Goal: Transaction & Acquisition: Obtain resource

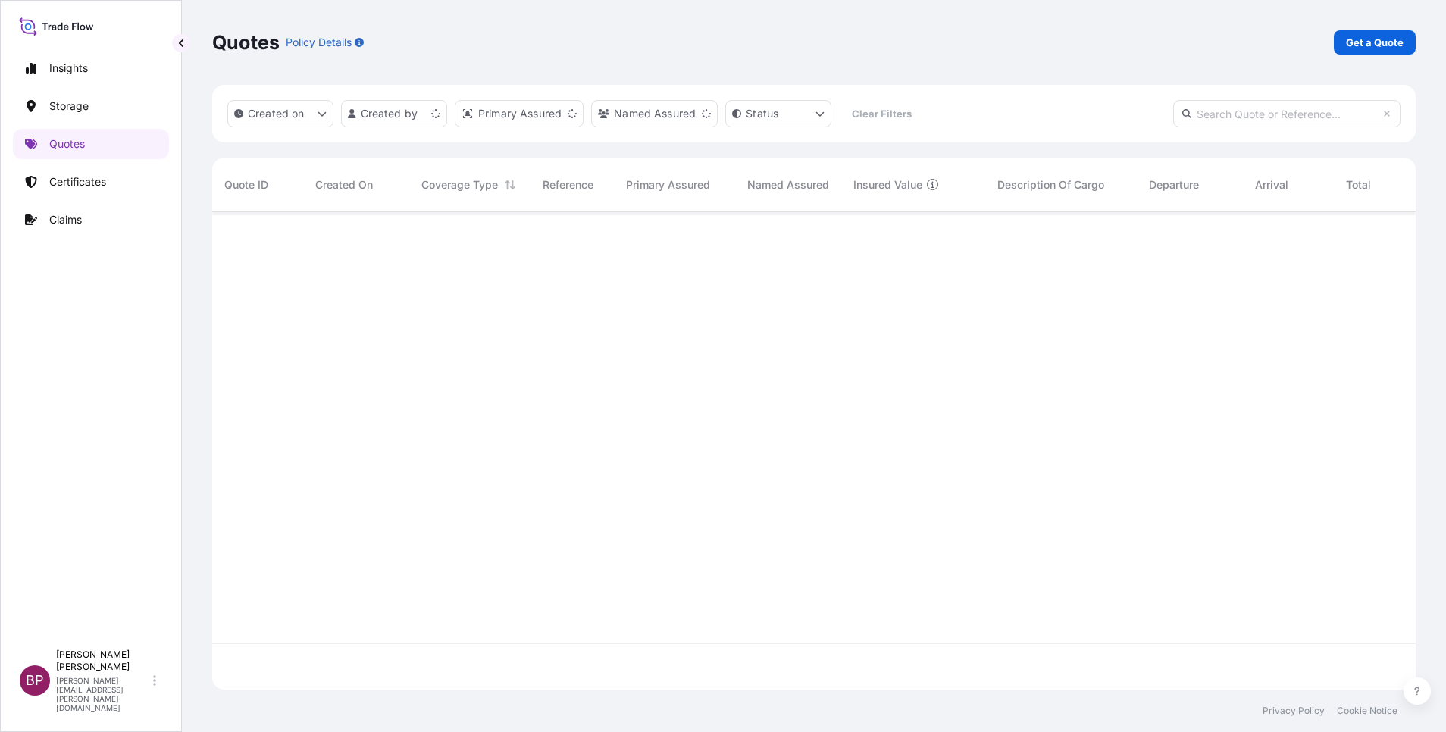
scroll to position [468, 1186]
click at [1384, 40] on p "Get a Quote" at bounding box center [1375, 42] width 58 height 15
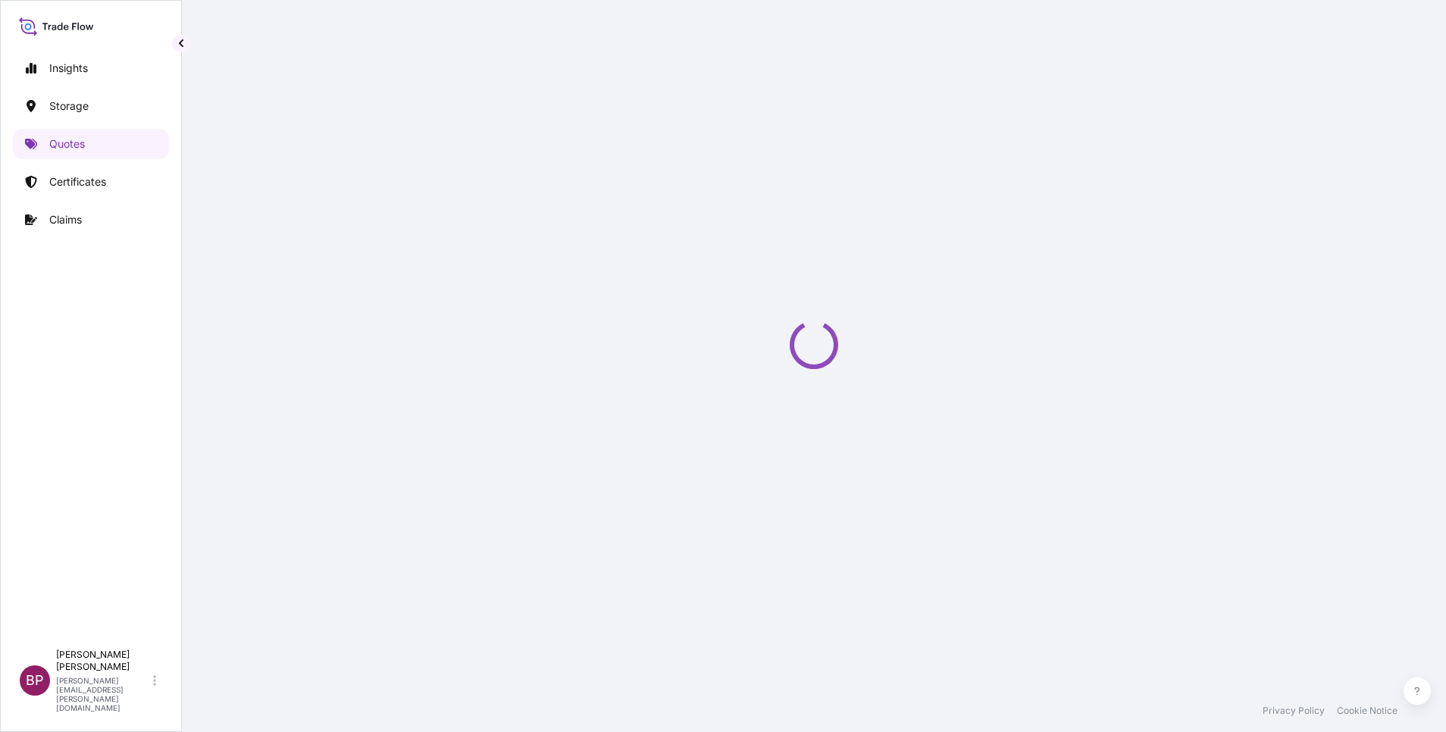
scroll to position [24, 0]
select select "Water"
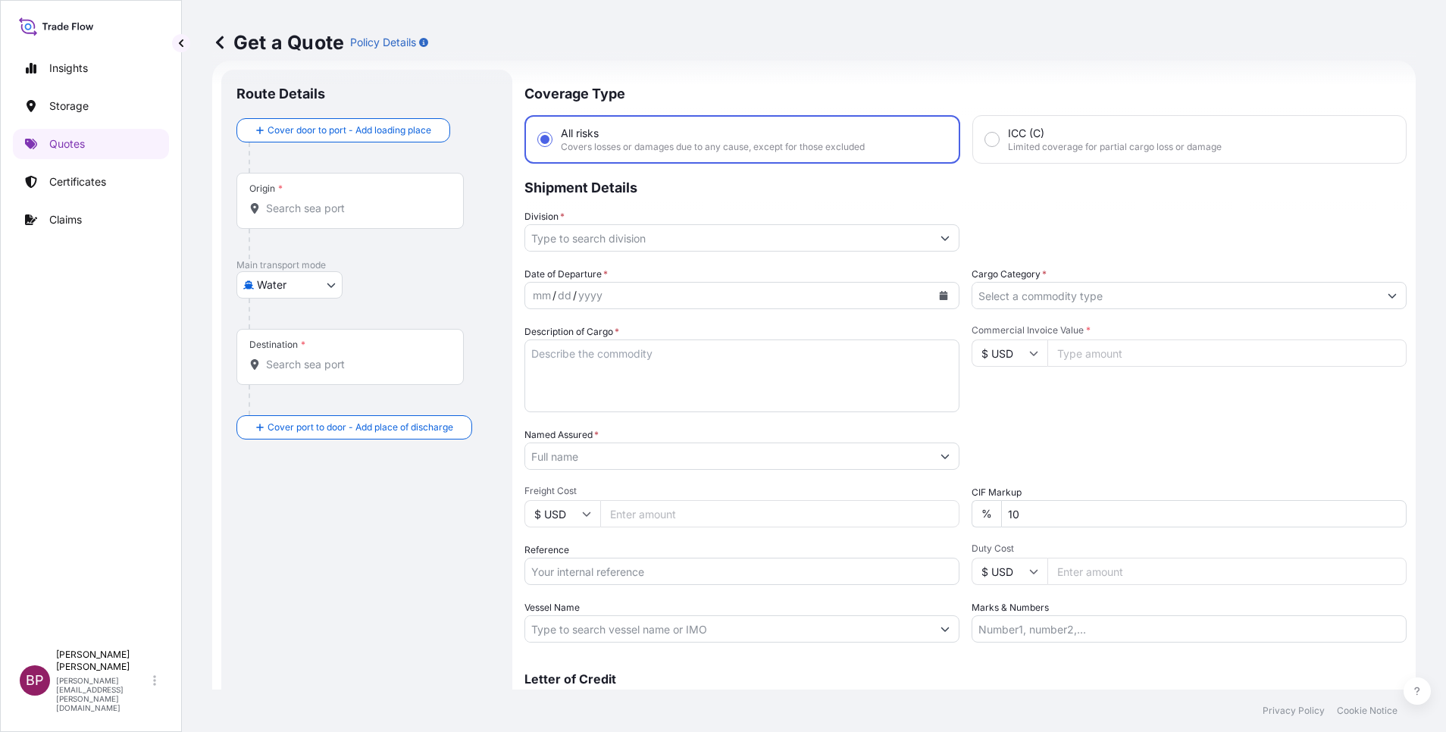
click at [1159, 286] on input "Cargo Category *" at bounding box center [1175, 295] width 406 height 27
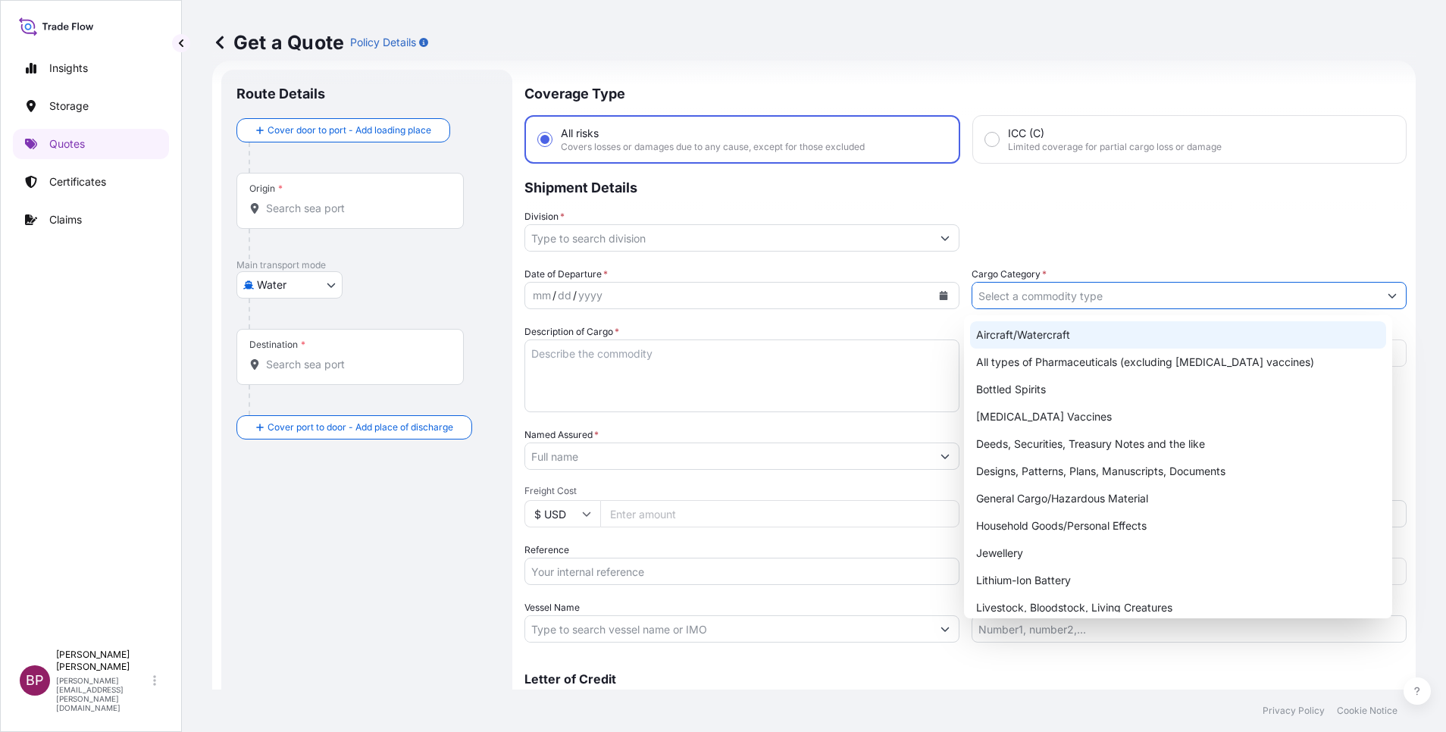
drag, startPoint x: 1137, startPoint y: 318, endPoint x: 1122, endPoint y: 353, distance: 38.0
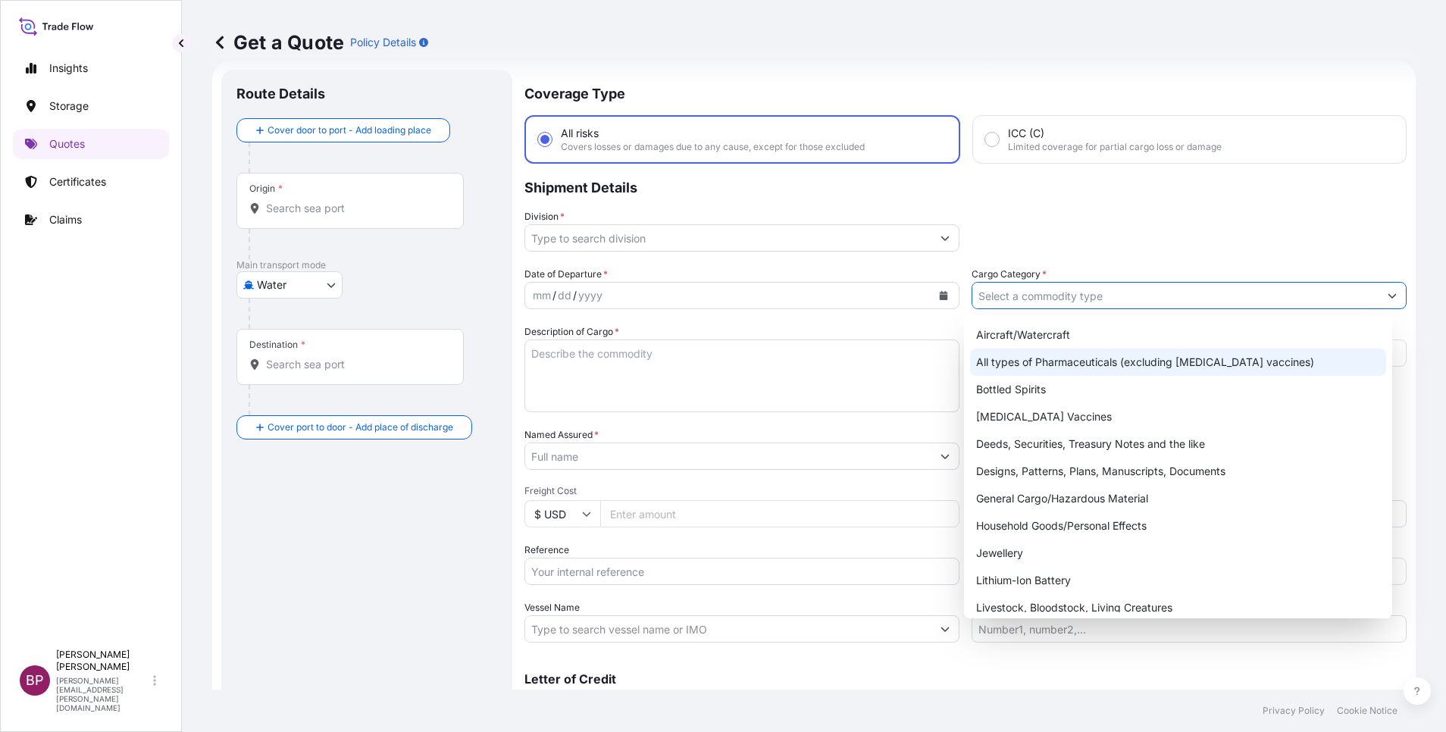
drag, startPoint x: 1122, startPoint y: 353, endPoint x: 1295, endPoint y: 293, distance: 182.9
click at [1295, 293] on input "Cargo Category *" at bounding box center [1175, 295] width 406 height 27
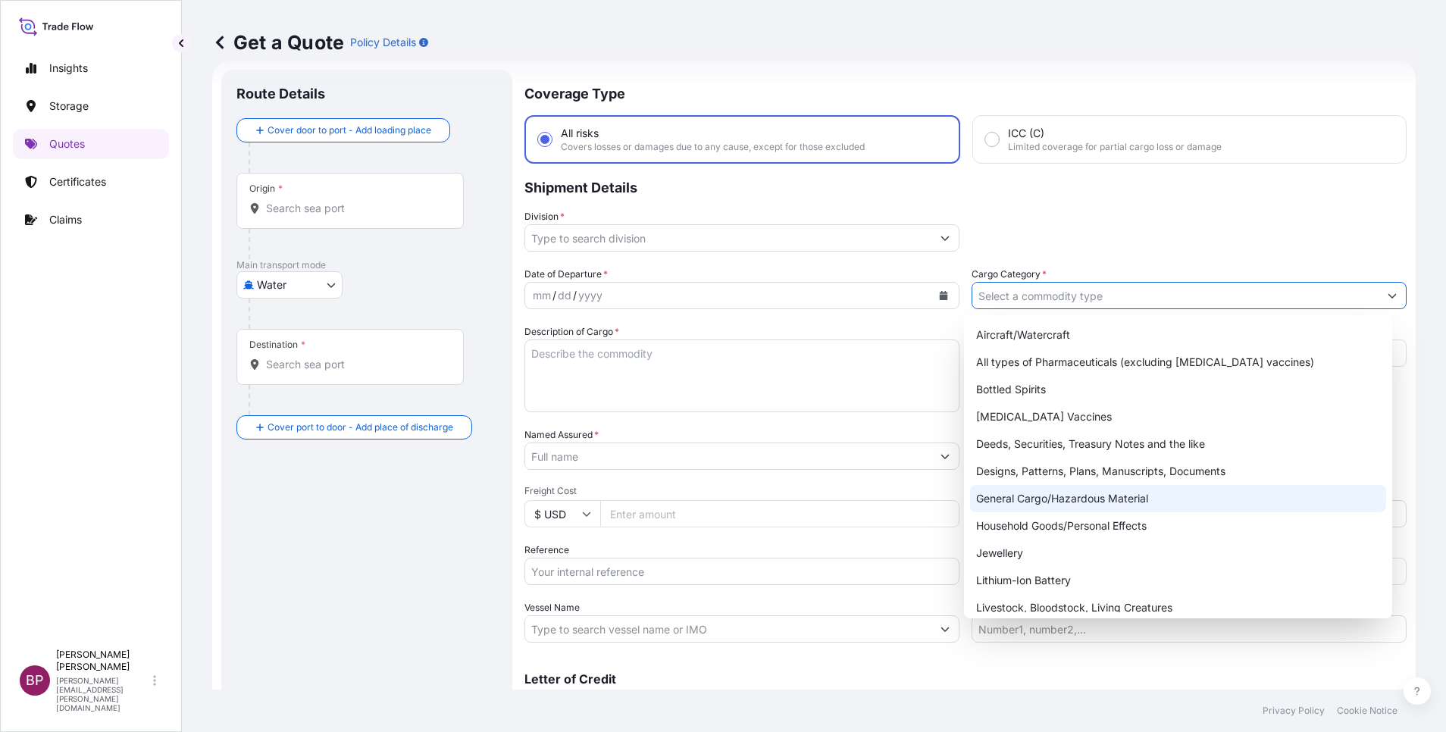
click at [1067, 498] on div "General Cargo/Hazardous Material" at bounding box center [1178, 498] width 416 height 27
type input "General Cargo/Hazardous Material"
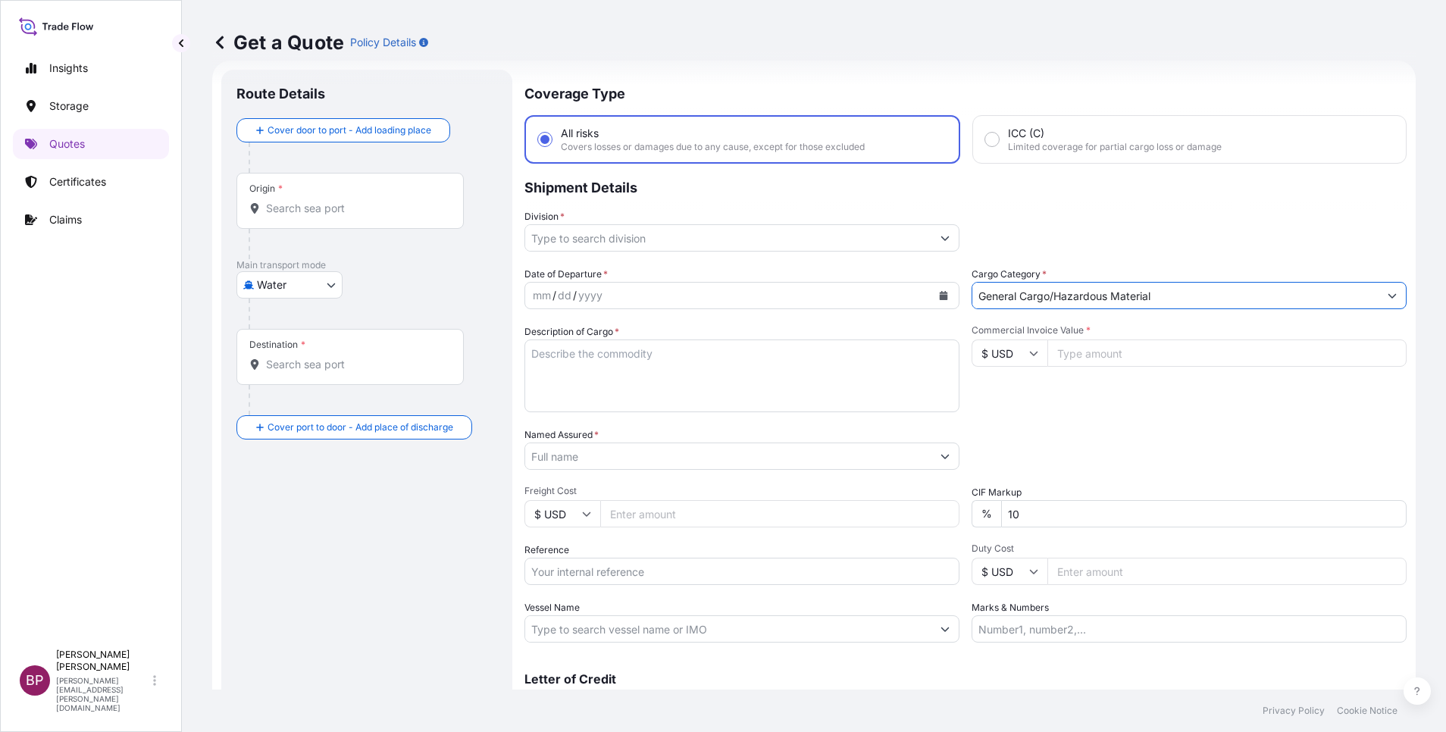
click at [920, 235] on input "Division *" at bounding box center [728, 237] width 406 height 27
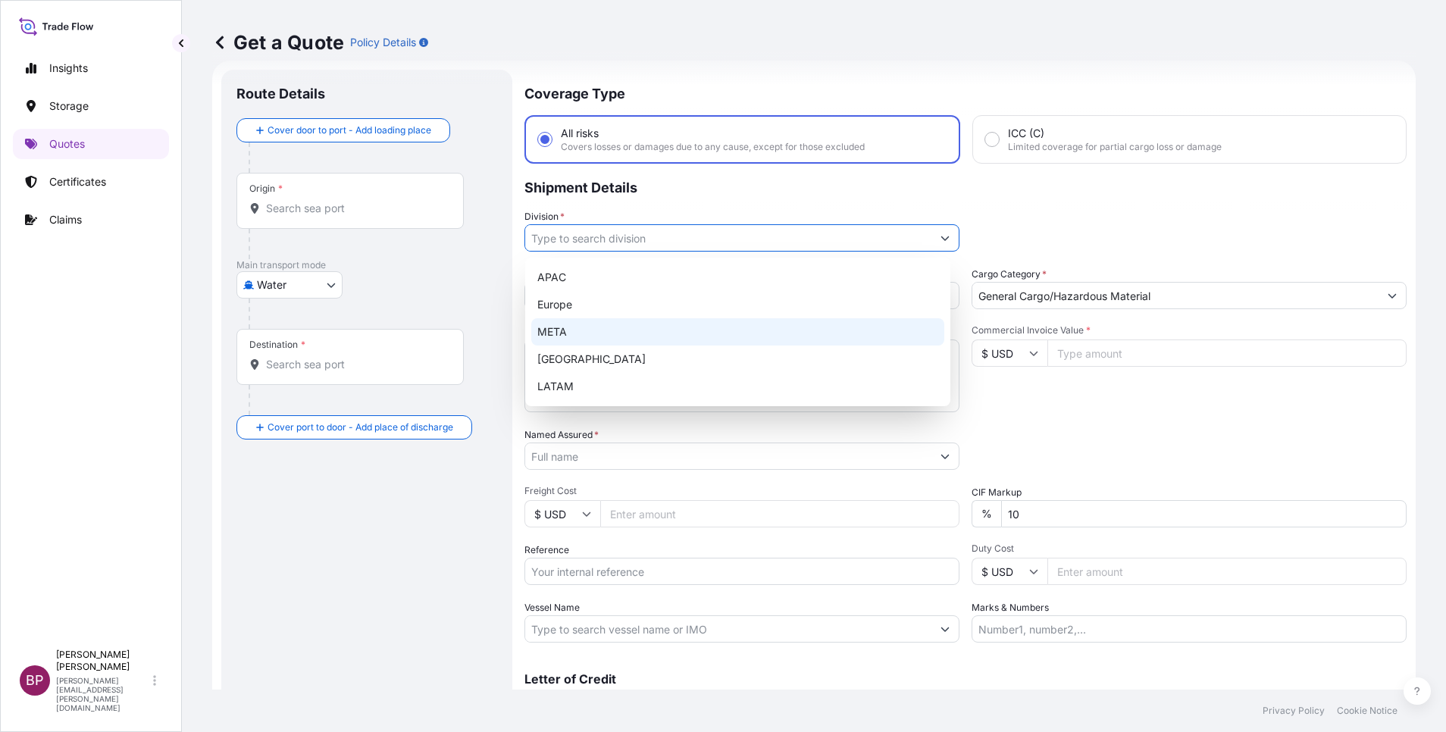
click at [649, 328] on div "META" at bounding box center [737, 331] width 413 height 27
type input "META"
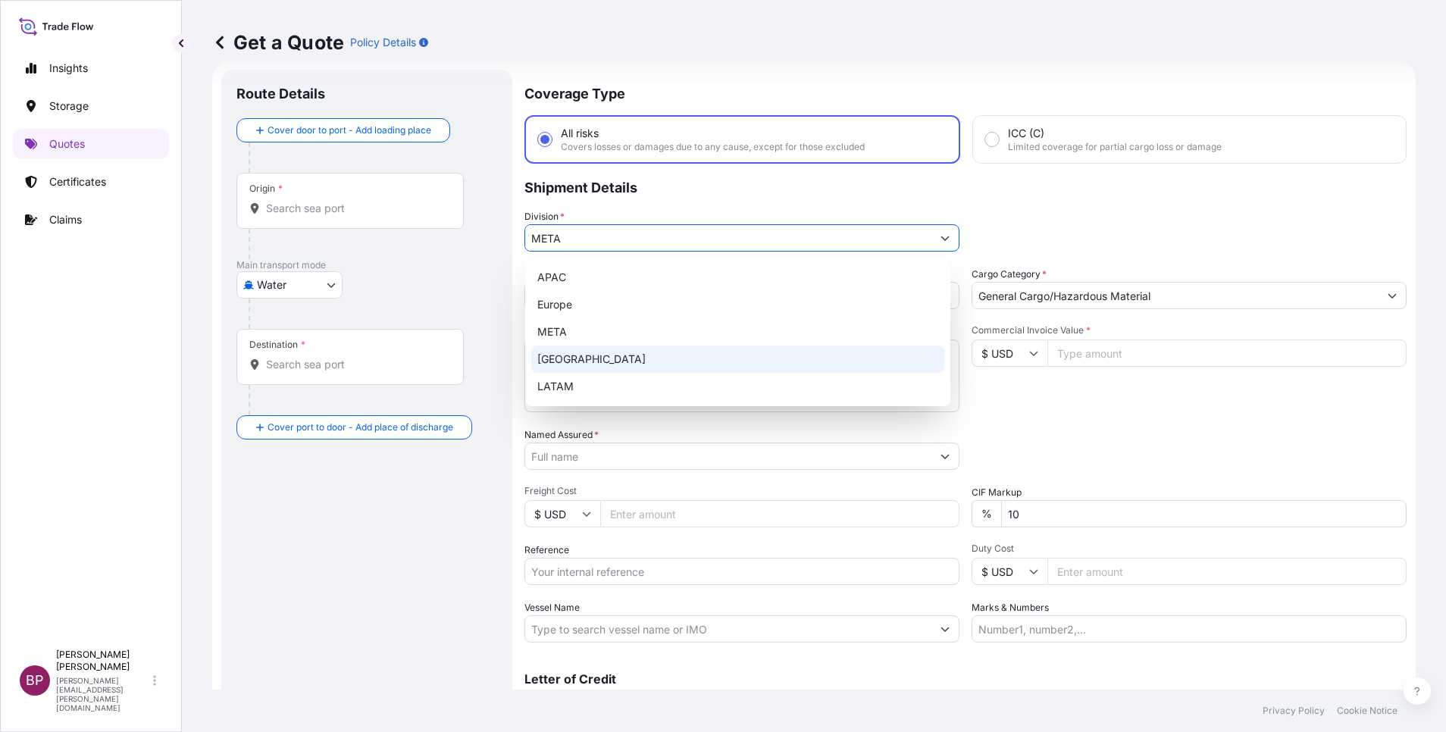
click at [1029, 350] on icon at bounding box center [1033, 353] width 9 height 9
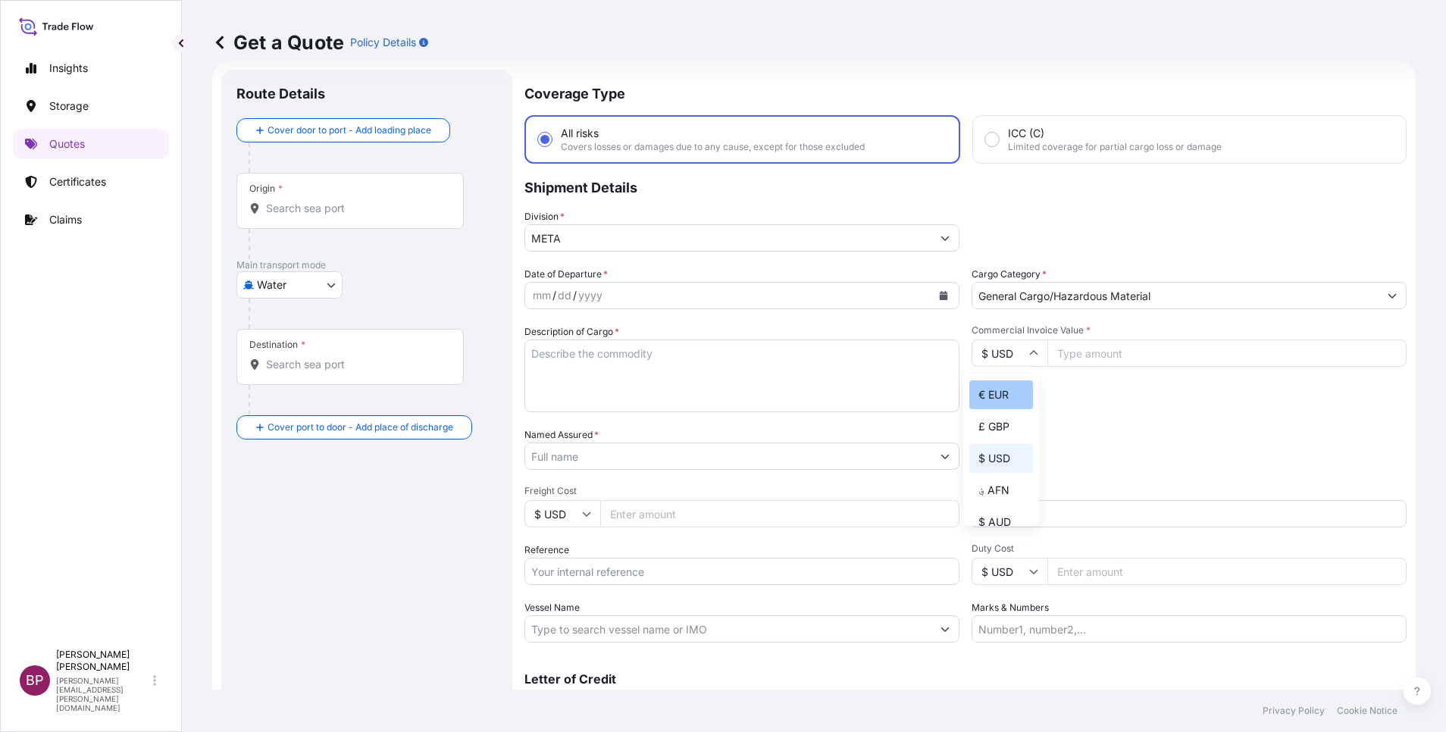
click at [996, 408] on div "€ EUR" at bounding box center [1001, 394] width 64 height 29
type input "€ EUR"
click at [1078, 351] on input "Commercial Invoice Value *" at bounding box center [1226, 353] width 359 height 27
paste input "47495.26"
type input "47495.26"
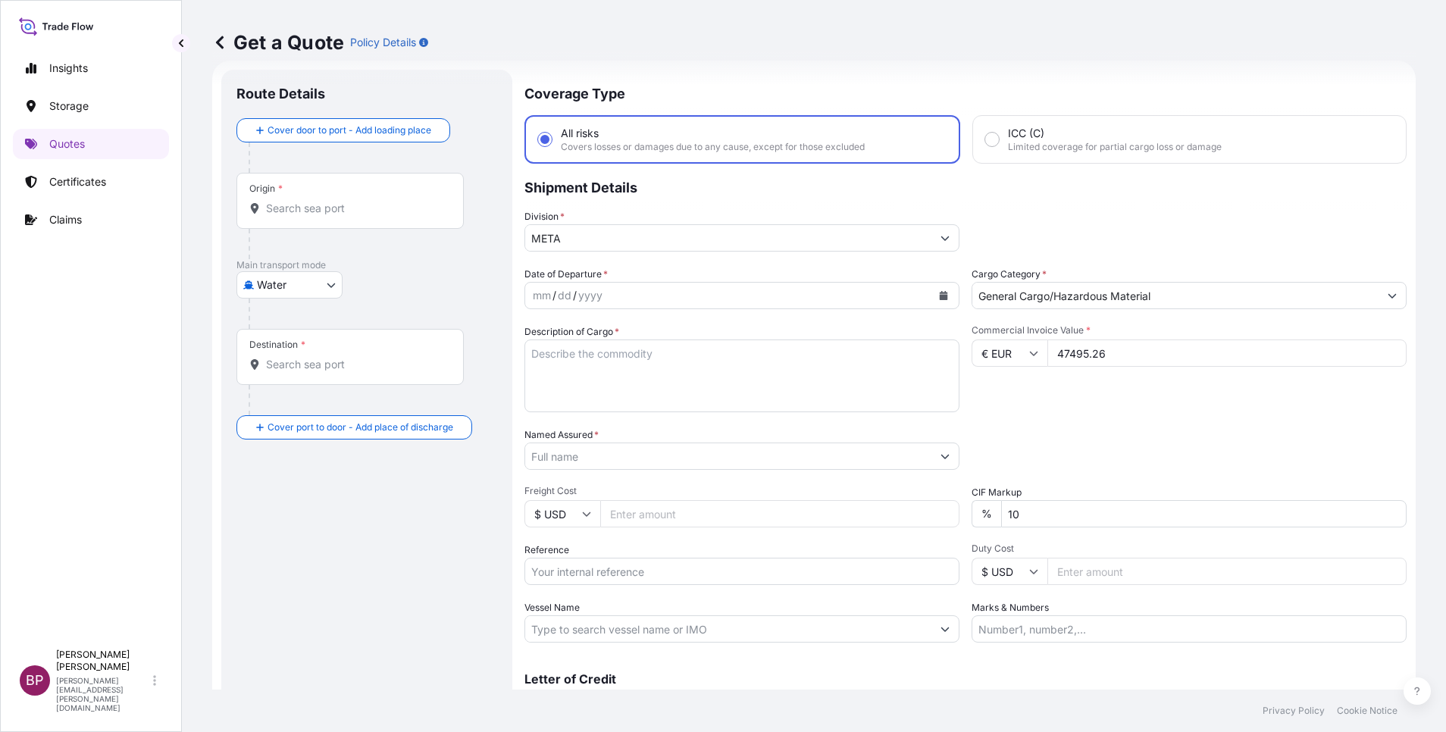
drag, startPoint x: 1031, startPoint y: 519, endPoint x: 819, endPoint y: 505, distance: 212.6
click at [819, 505] on div "Date of Departure * mm / dd / yyyy Cargo Category * General Cargo/Hazardous Mat…" at bounding box center [965, 455] width 882 height 376
type input "0"
click at [1091, 472] on div "Date of Departure * mm / dd / yyyy Cargo Category * General Cargo/Hazardous Mat…" at bounding box center [965, 455] width 882 height 376
click at [687, 397] on textarea "Description of Cargo *" at bounding box center [741, 376] width 435 height 73
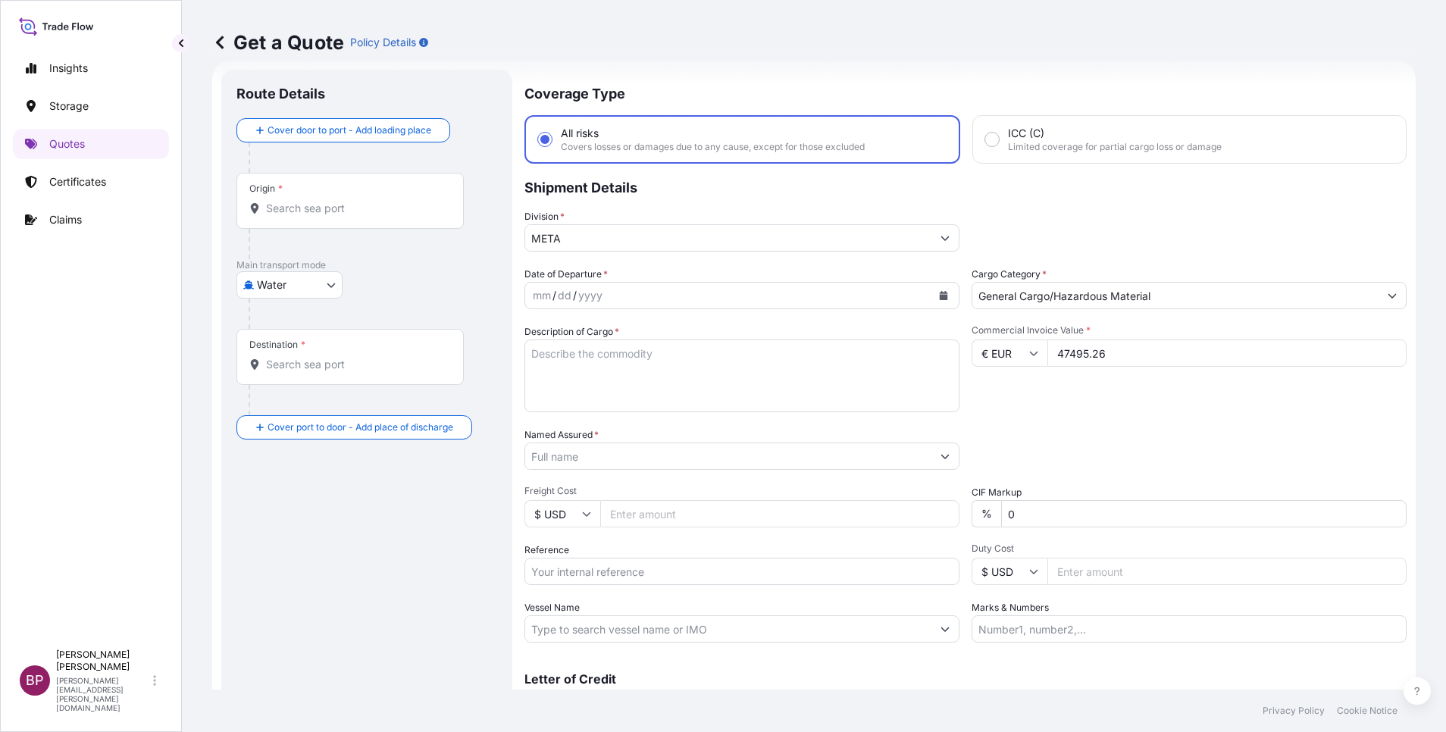
paste textarea "Furniture and Accessories"
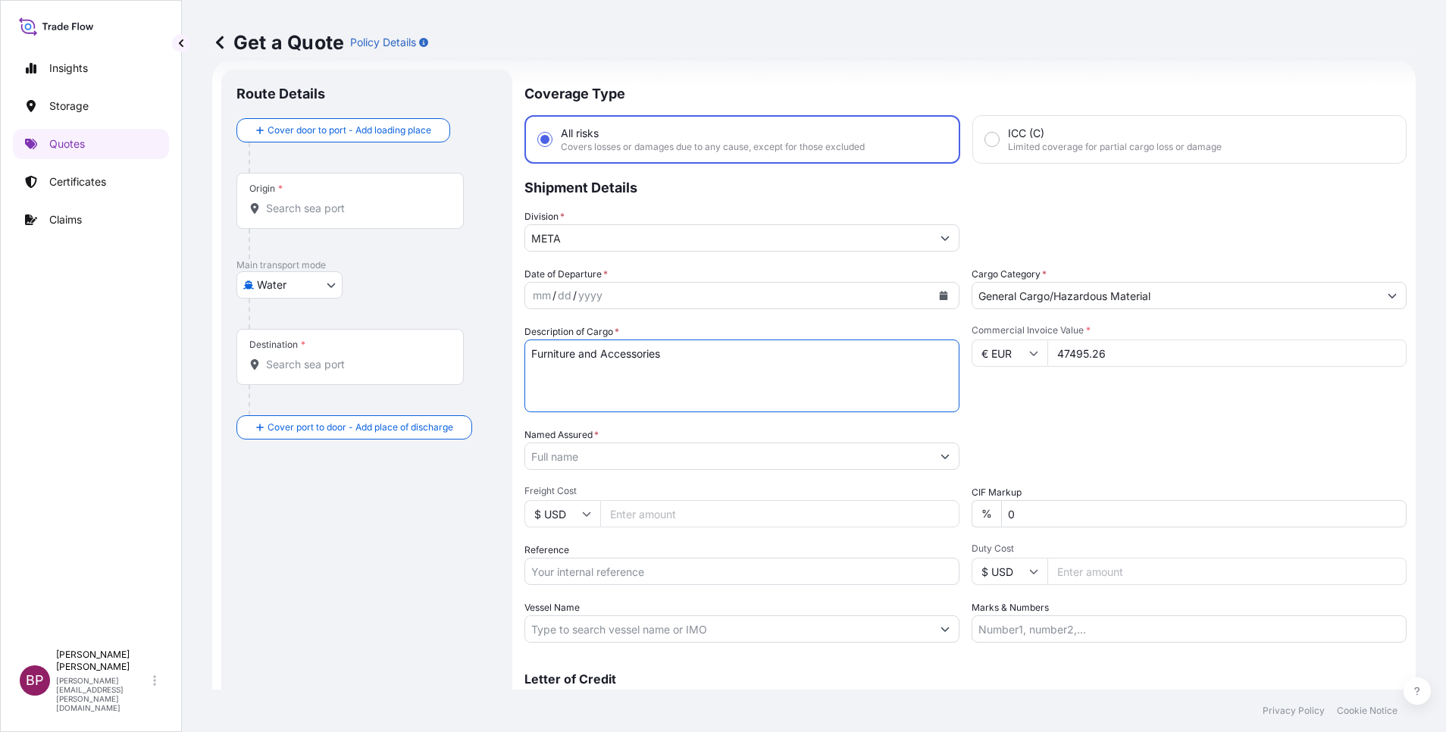
type textarea "Furniture and Accessories"
click at [636, 577] on input "Reference" at bounding box center [741, 571] width 435 height 27
paste input "BL:MEDUGK672343 SSLS3066"
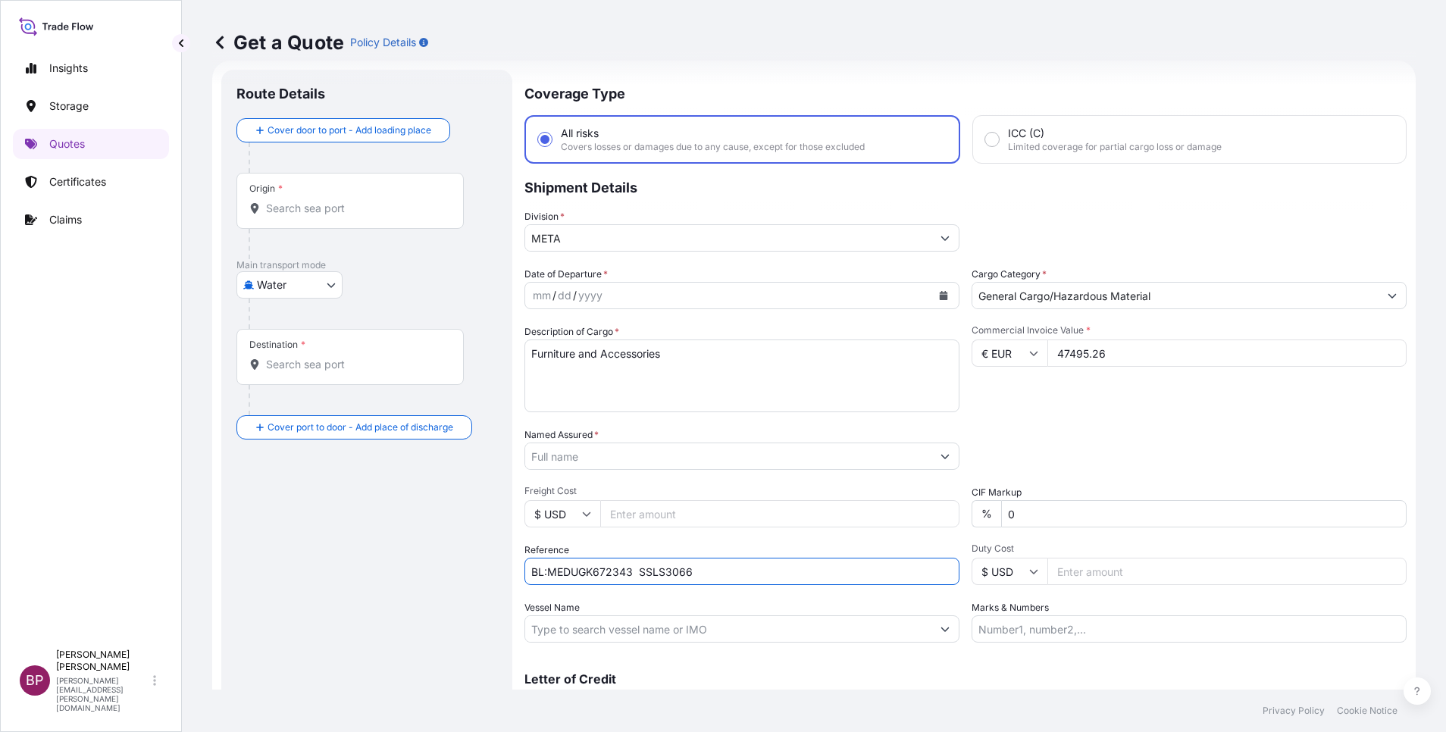
type input "BL:MEDUGK672343 SSLS3066"
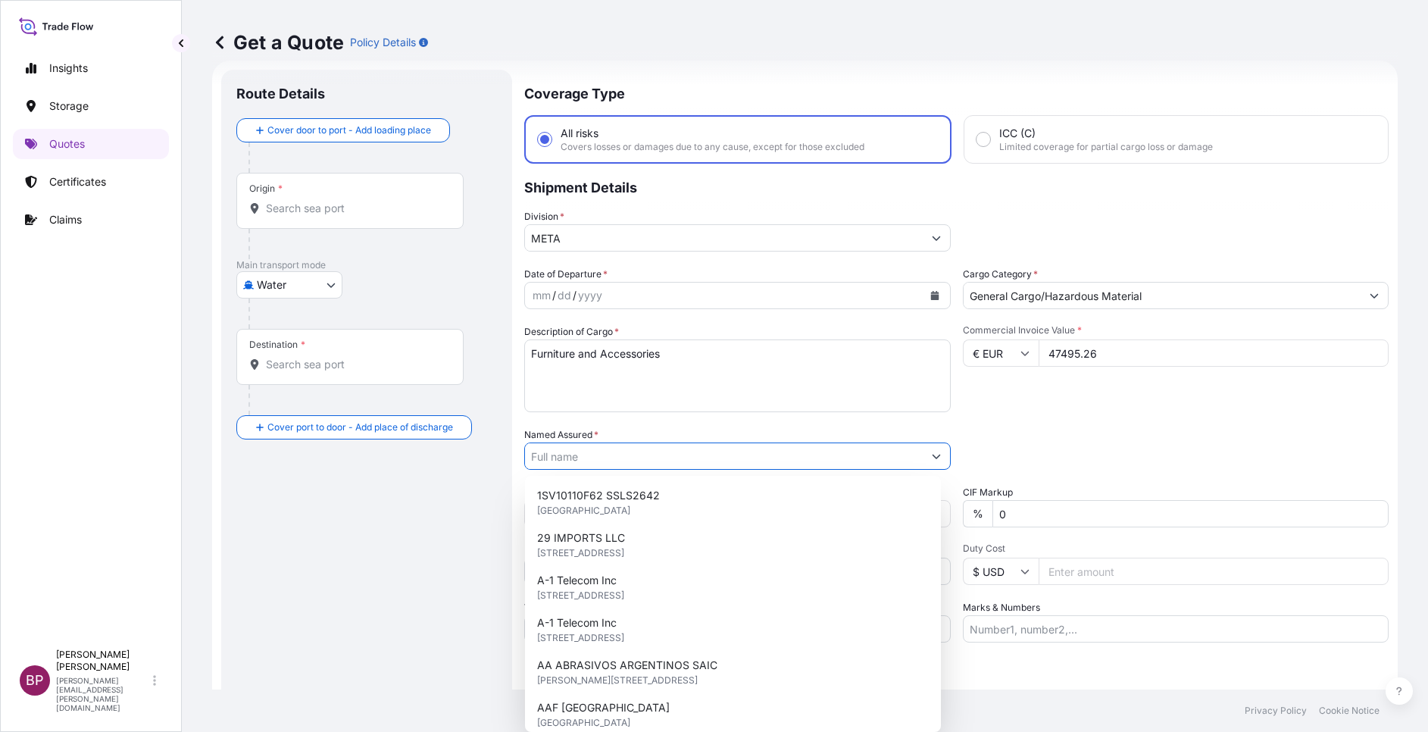
click at [695, 457] on input "Named Assured *" at bounding box center [724, 456] width 398 height 27
paste input "FURNITURE AND SOLUTIONS FOR TRADING LLC"
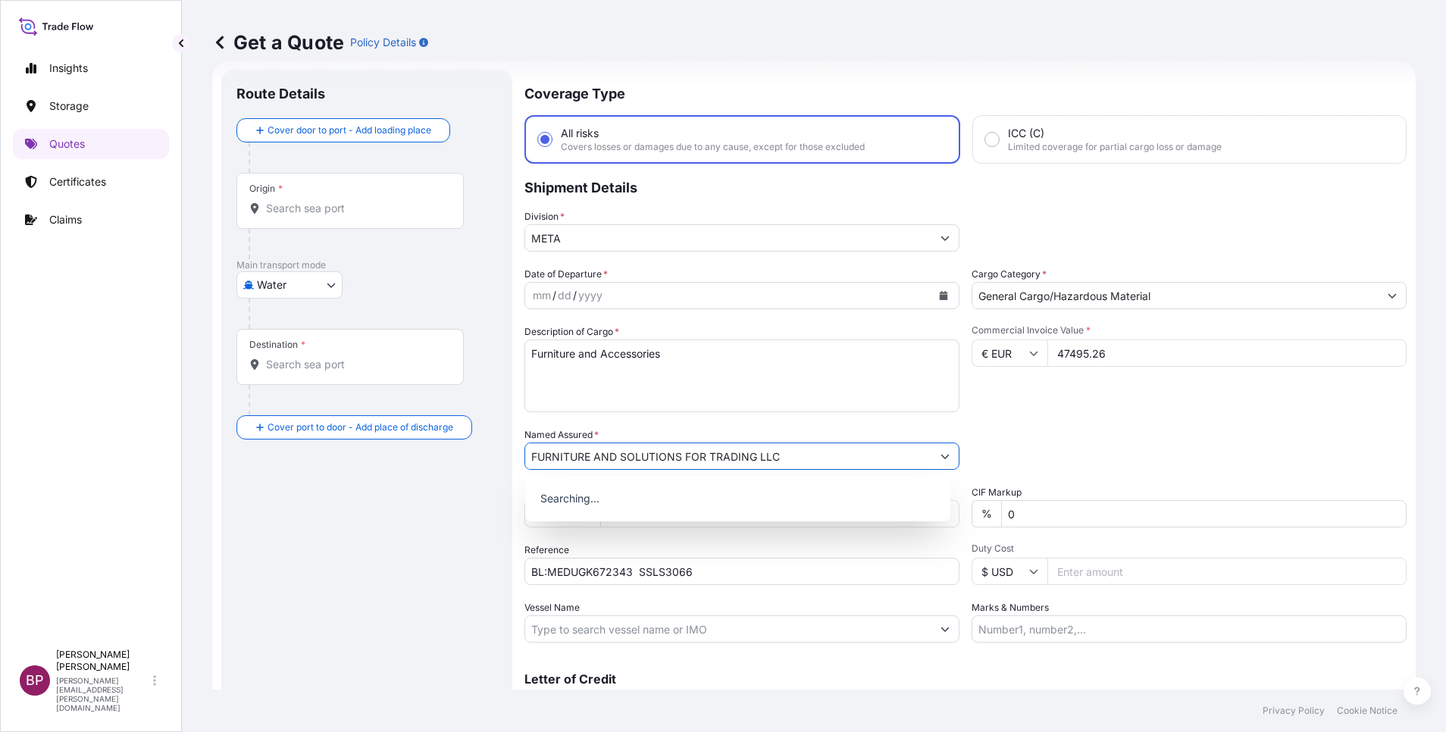
type input "FURNITURE AND SOLUTIONS FOR TRADING LLC"
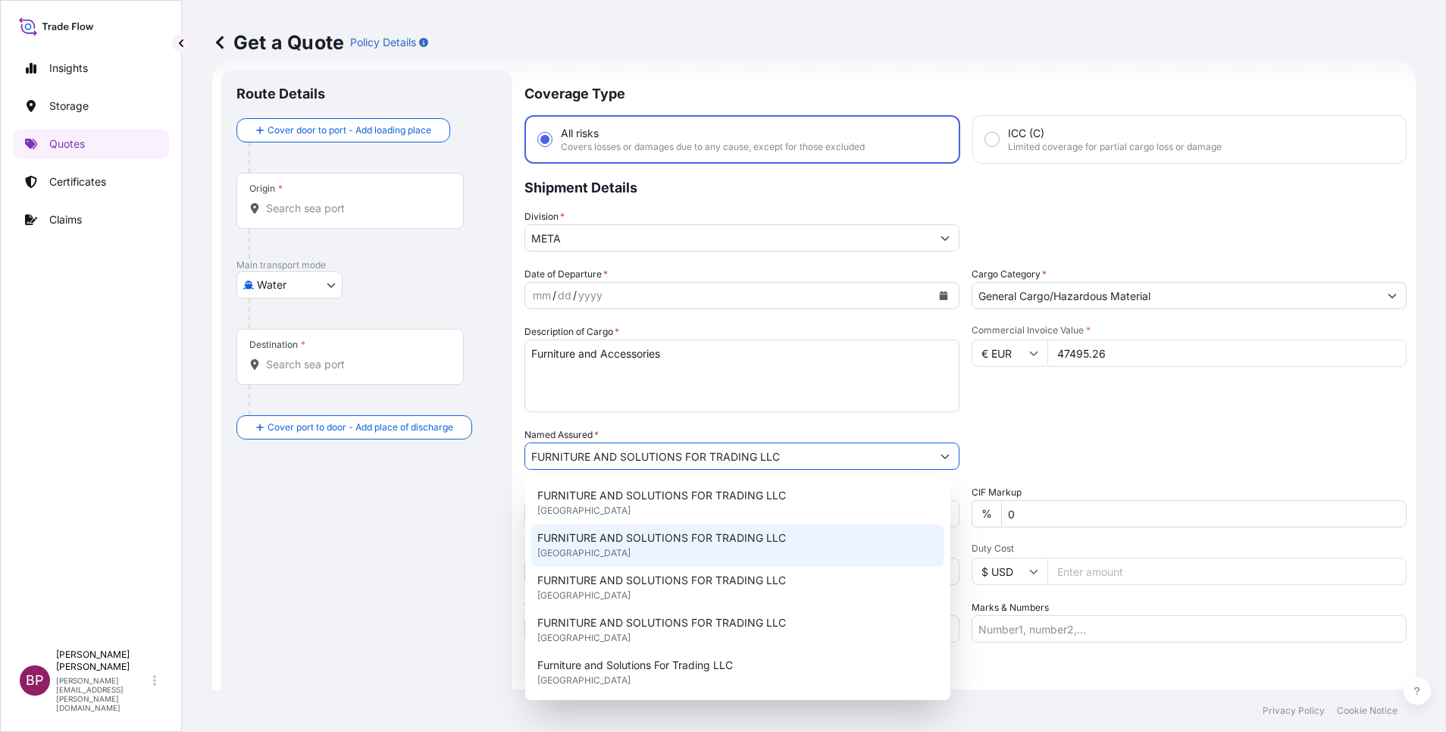
click at [1143, 446] on div "Packing Category Type to search a container mode Please select a primary mode o…" at bounding box center [1189, 448] width 435 height 42
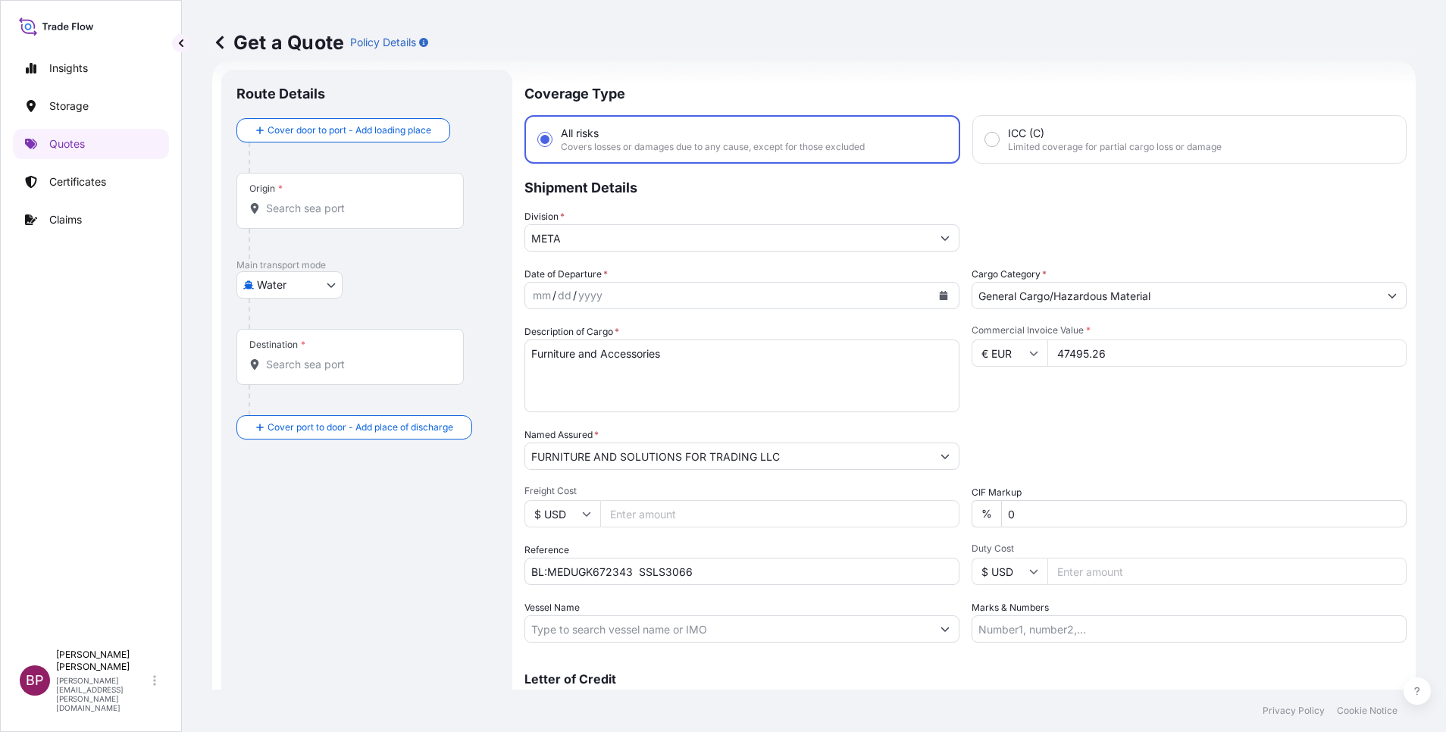
click at [940, 299] on icon "Calendar" at bounding box center [944, 295] width 8 height 9
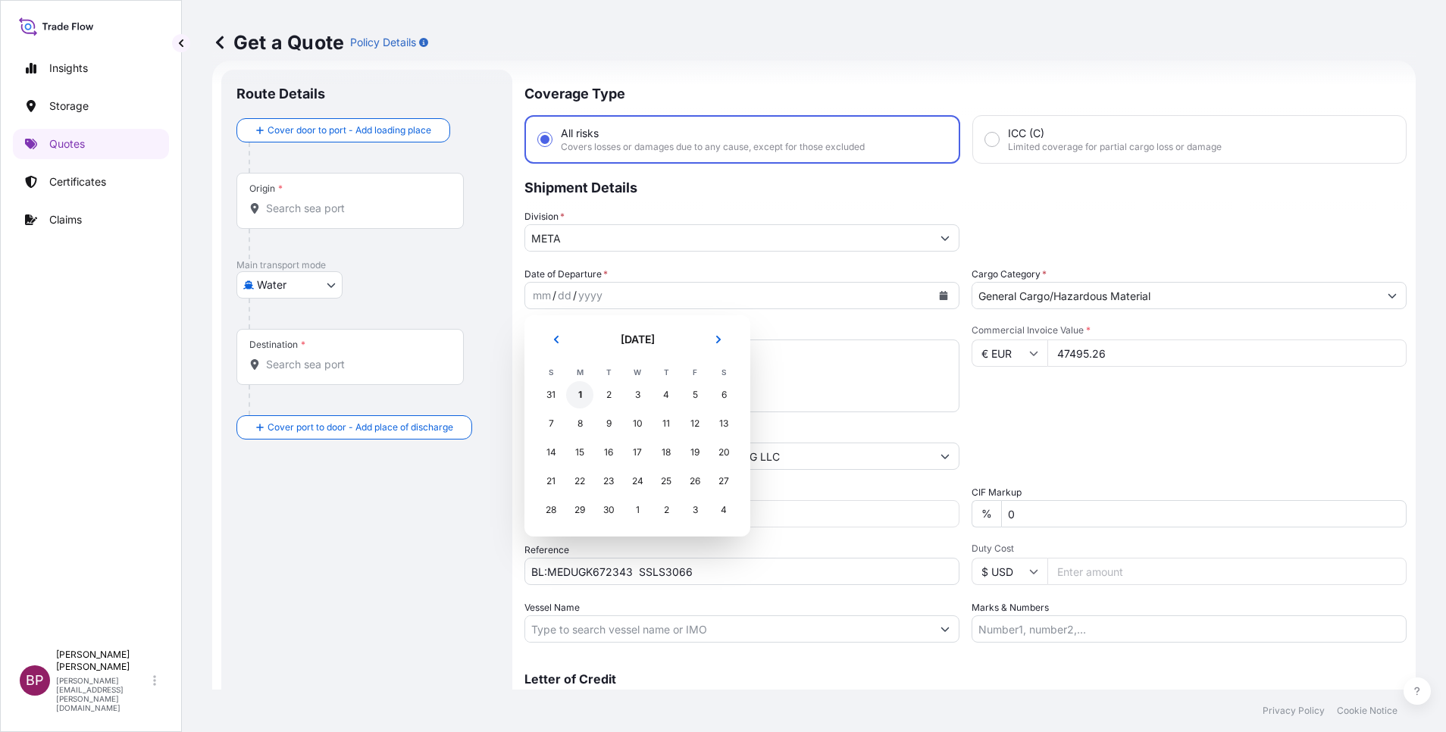
click at [577, 390] on div "1" at bounding box center [579, 394] width 27 height 27
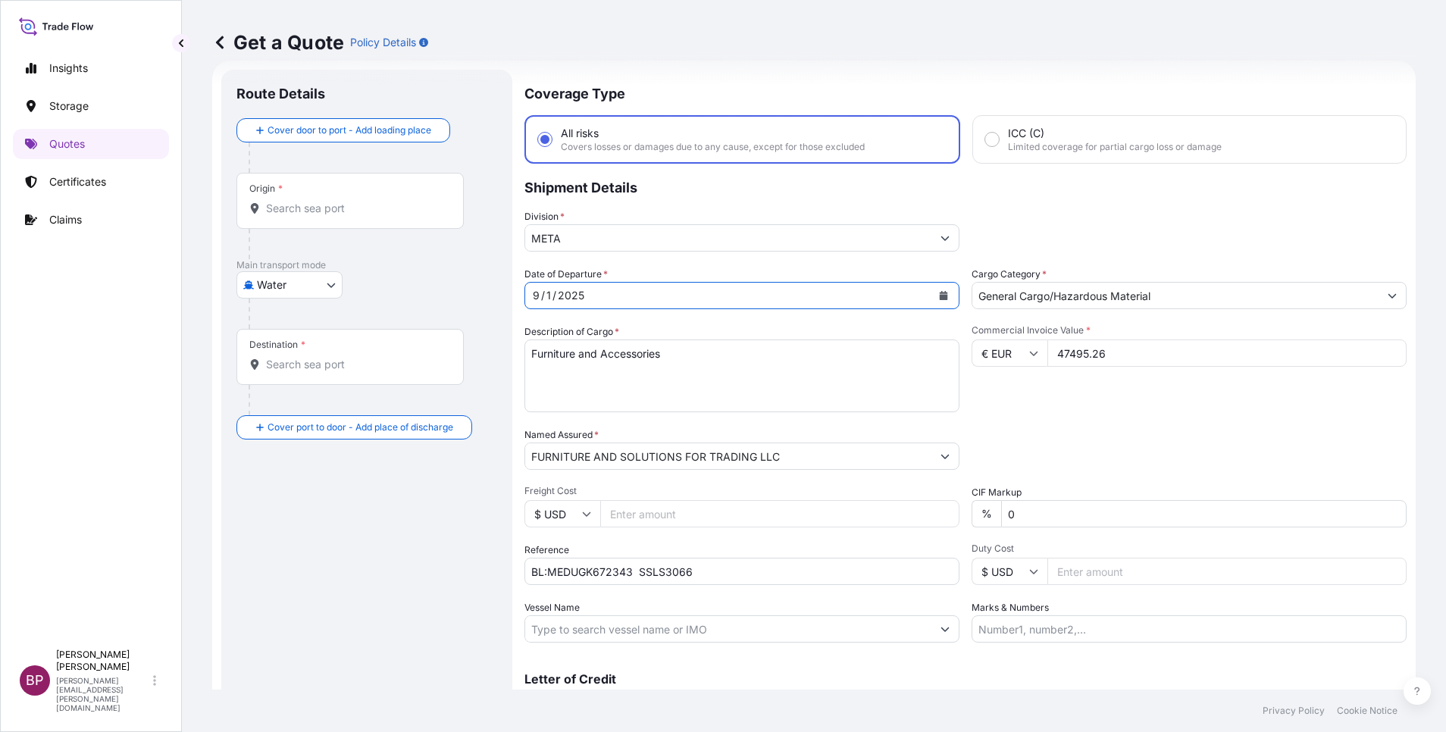
click at [324, 286] on body "Selected Date: [DATE] Insights Storage Quotes Certificates Claims BP [PERSON_NA…" at bounding box center [723, 366] width 1446 height 732
click at [296, 373] on div "Inland" at bounding box center [290, 378] width 94 height 27
select select "Inland"
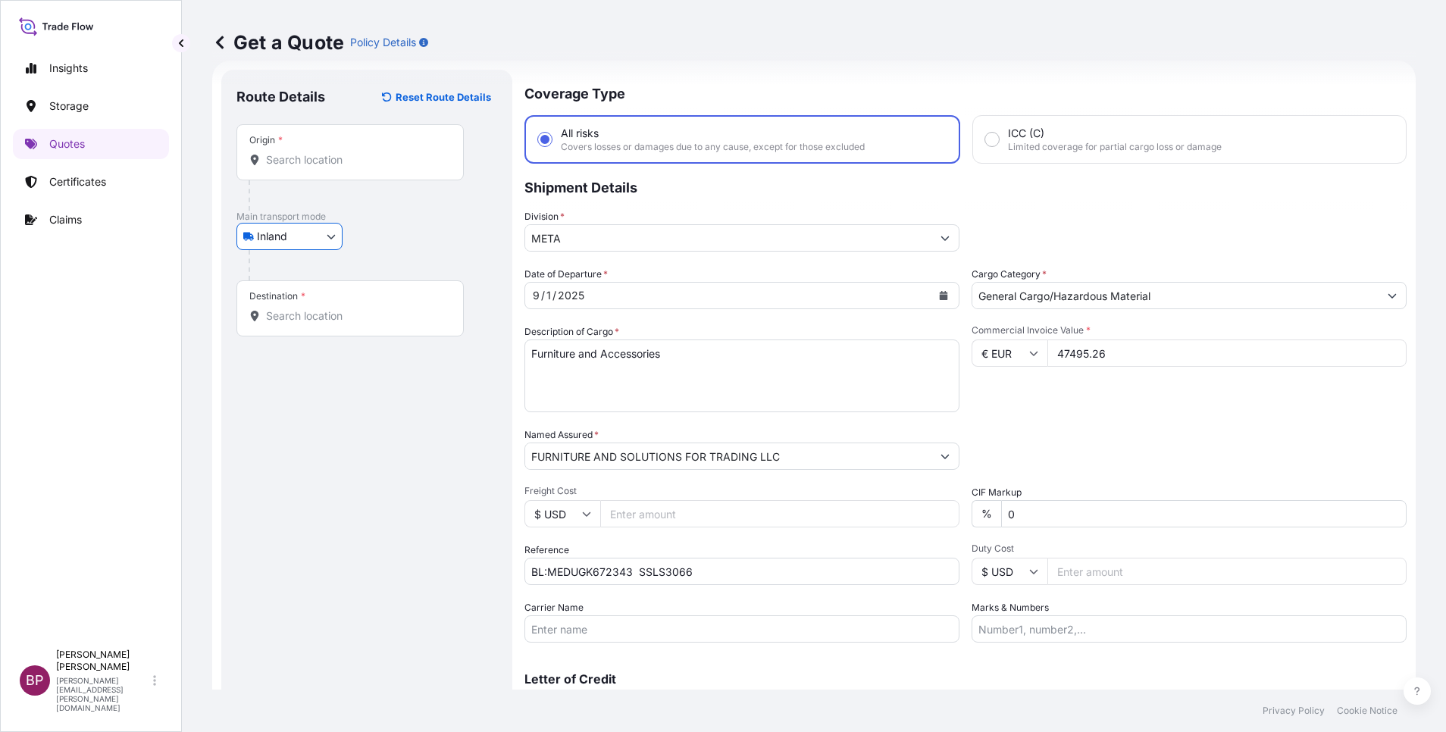
click at [358, 158] on input "Origin *" at bounding box center [355, 159] width 179 height 15
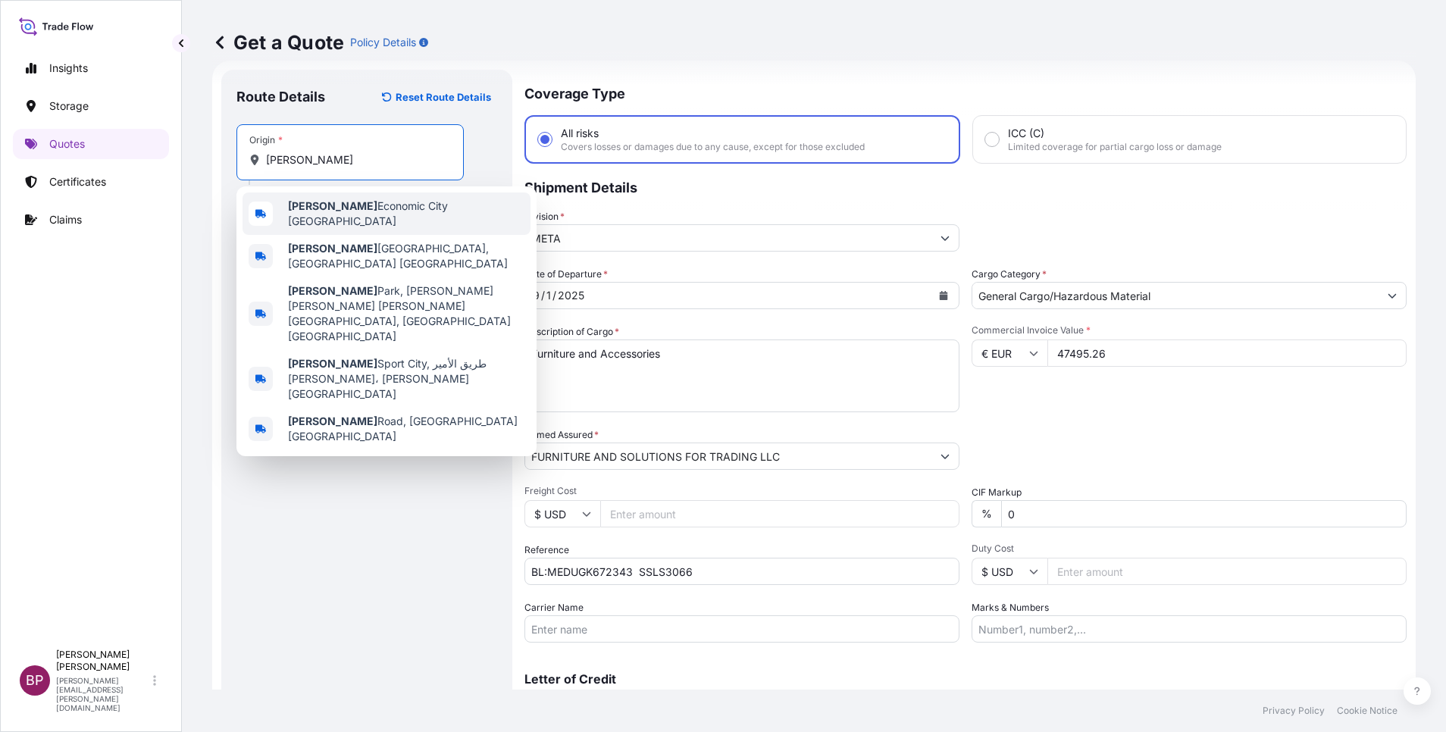
click at [449, 209] on span "[PERSON_NAME] Economic City [GEOGRAPHIC_DATA]" at bounding box center [406, 214] width 236 height 30
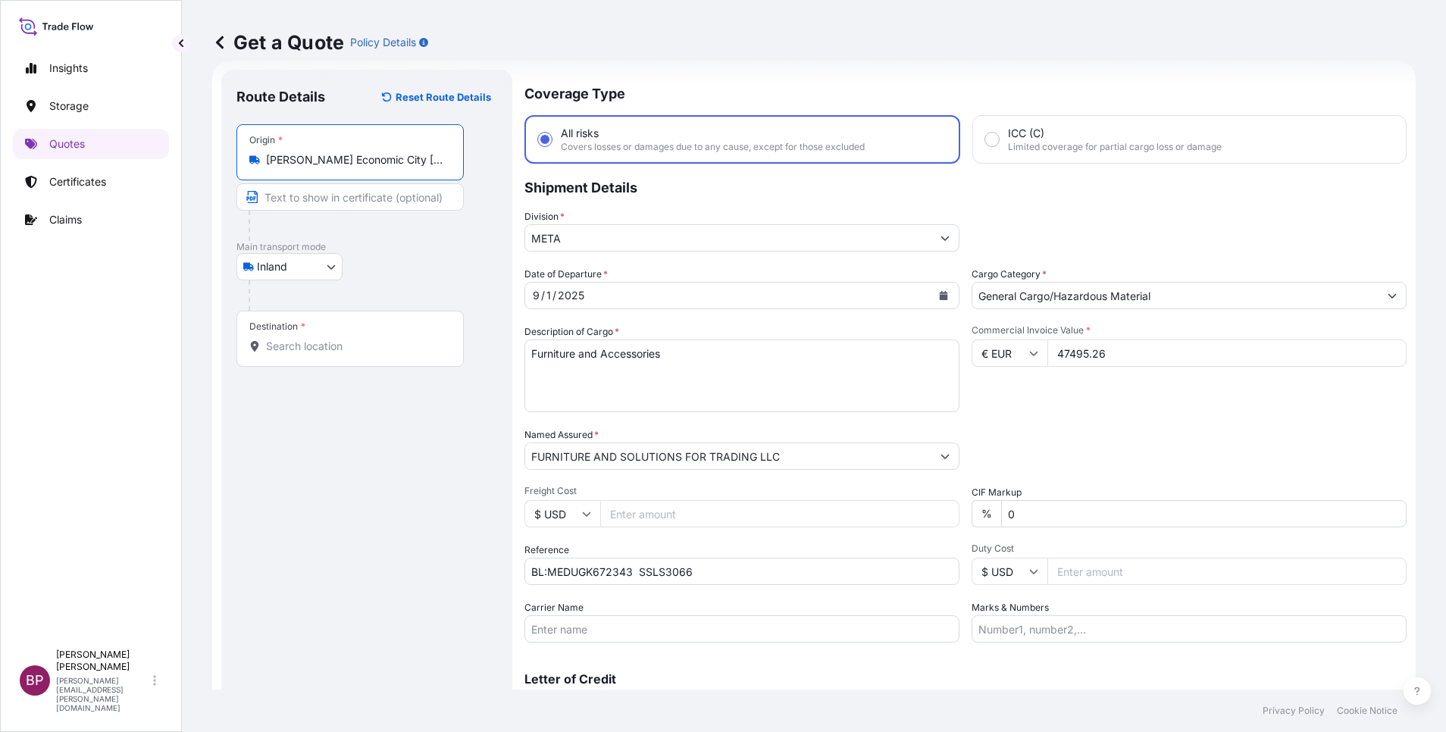
type input "[PERSON_NAME] Economic City [GEOGRAPHIC_DATA]"
click at [357, 343] on input "Destination *" at bounding box center [355, 346] width 179 height 15
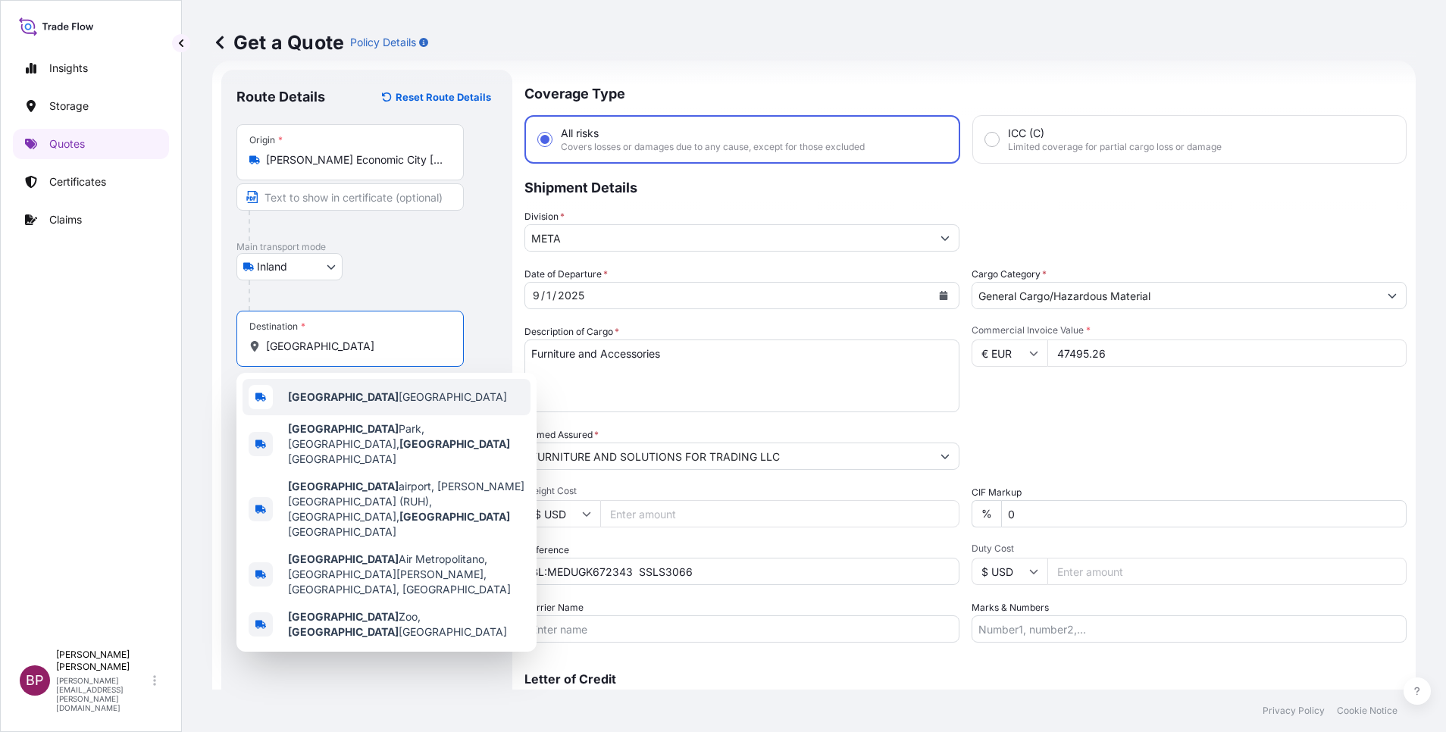
click at [381, 393] on span "[GEOGRAPHIC_DATA] [GEOGRAPHIC_DATA]" at bounding box center [397, 397] width 219 height 15
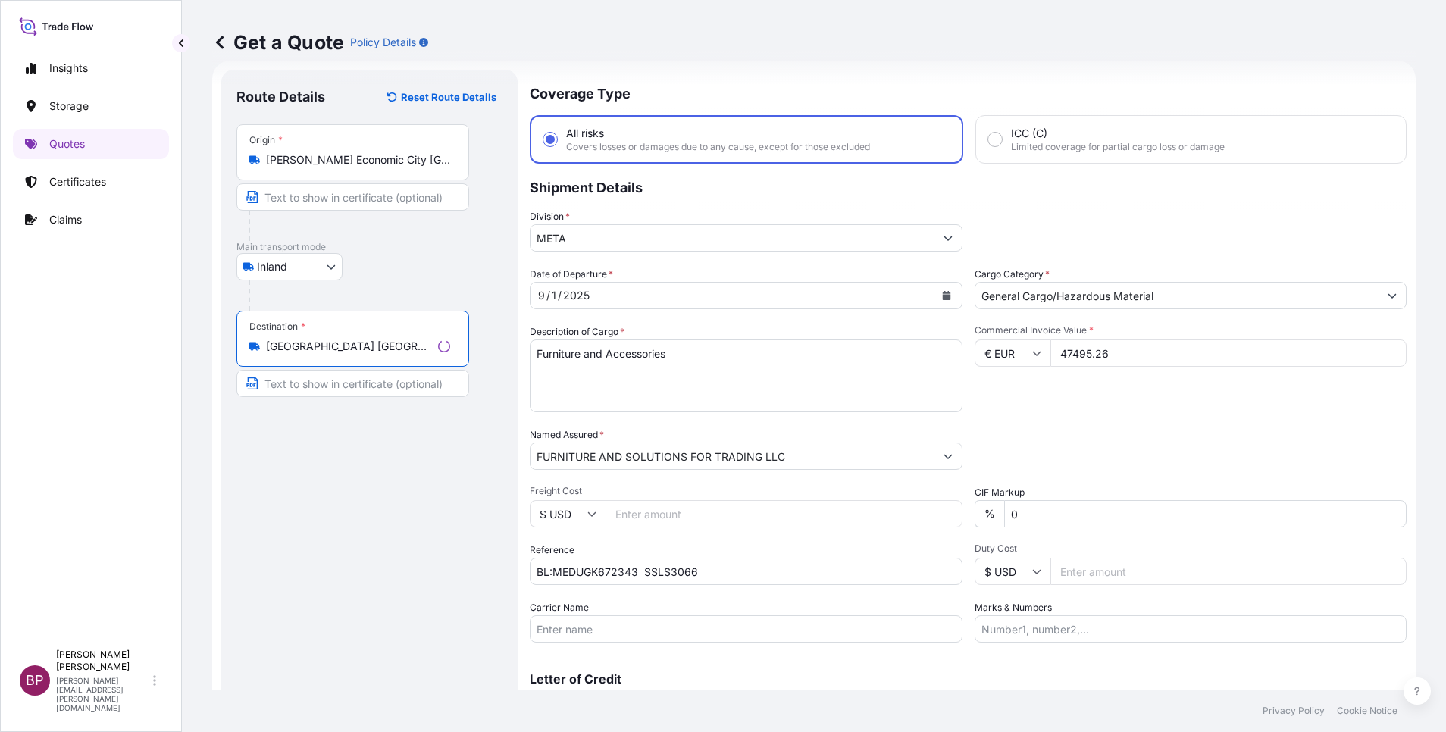
type input "[GEOGRAPHIC_DATA] [GEOGRAPHIC_DATA]"
click at [1043, 424] on div "Date of Departure * [DATE] Cargo Category * General Cargo/Hazardous Material De…" at bounding box center [965, 455] width 882 height 376
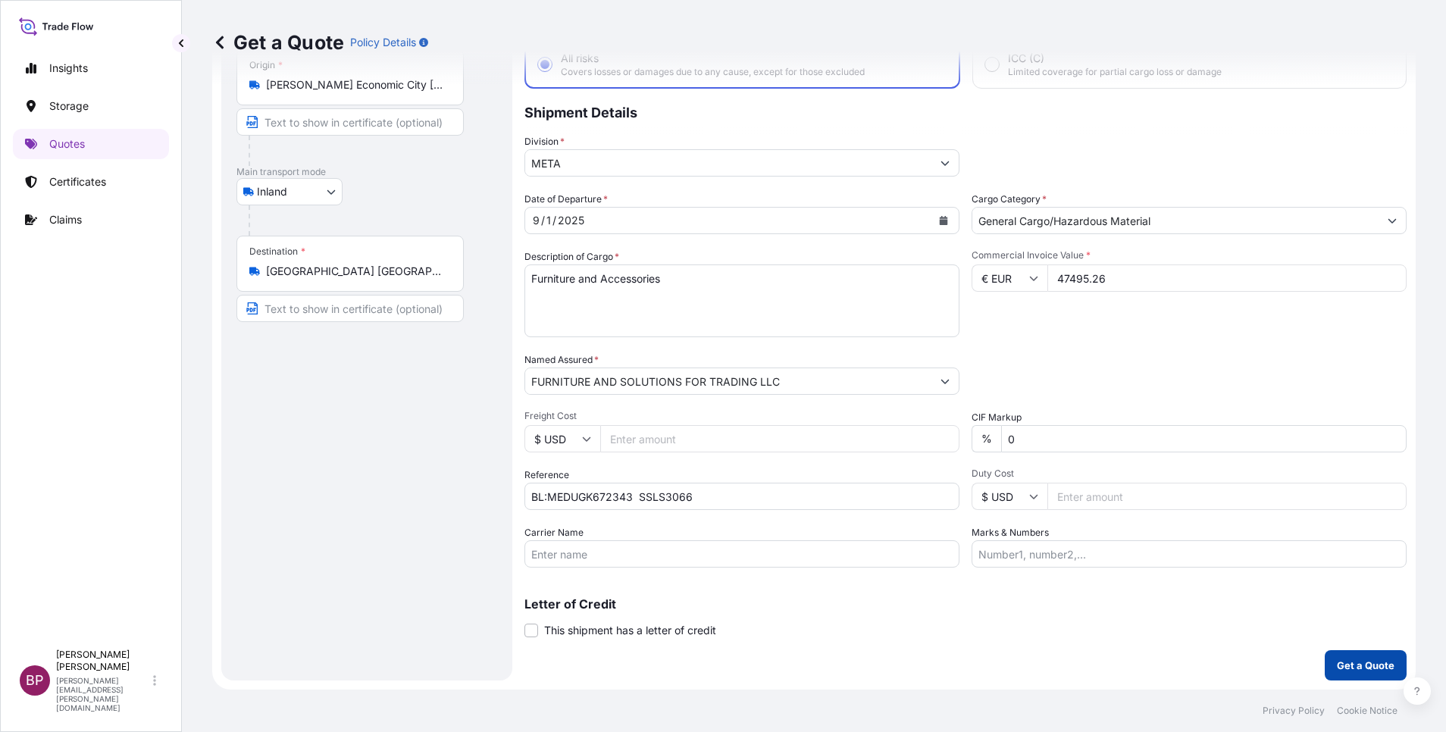
click at [1360, 667] on p "Get a Quote" at bounding box center [1366, 665] width 58 height 15
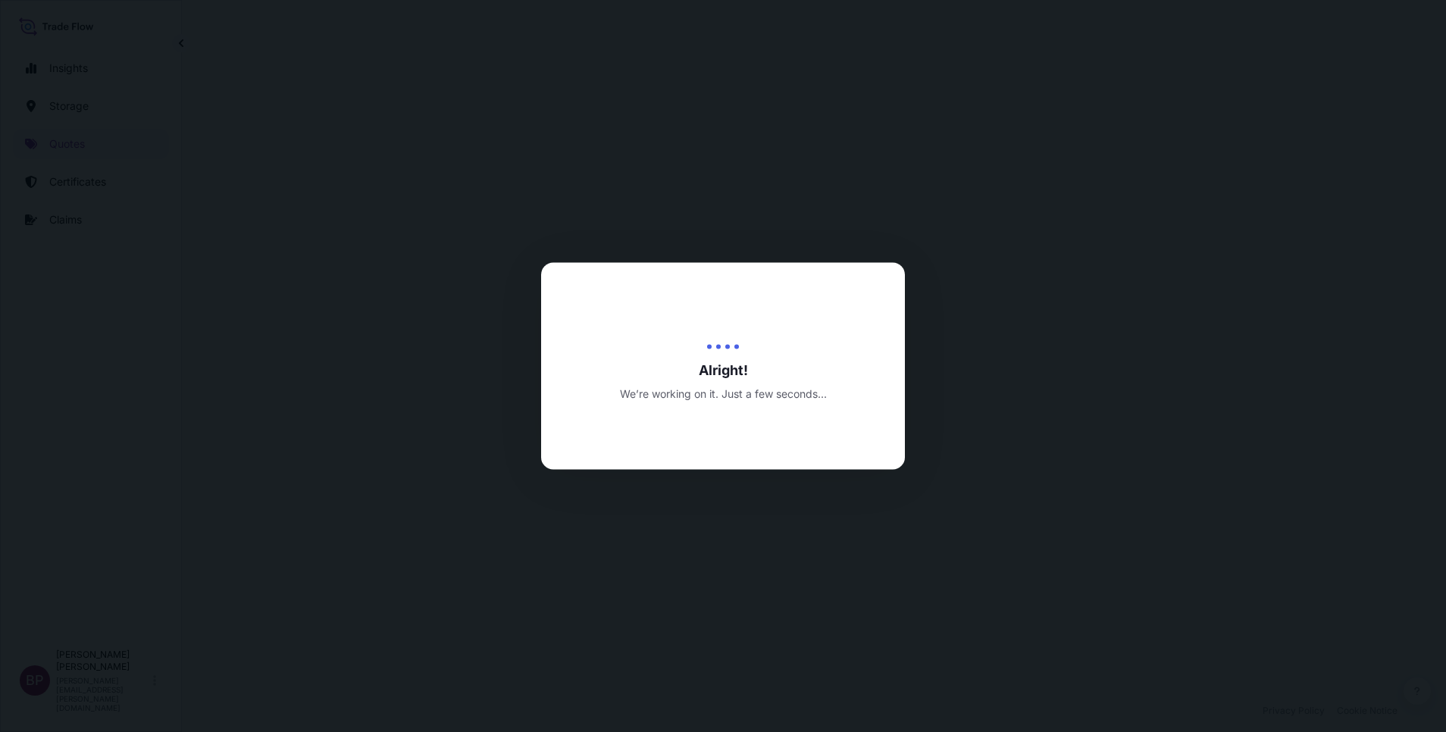
select select "Inland"
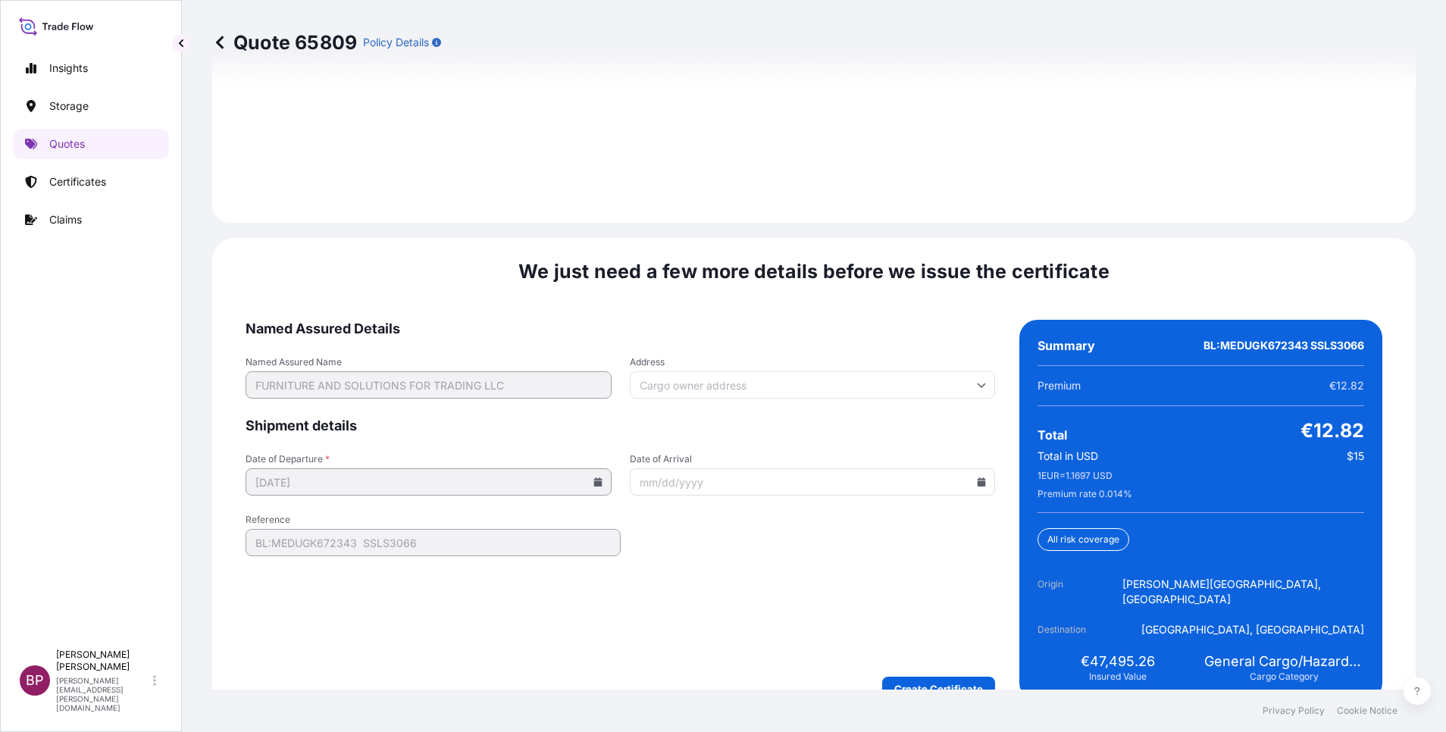
scroll to position [2204, 0]
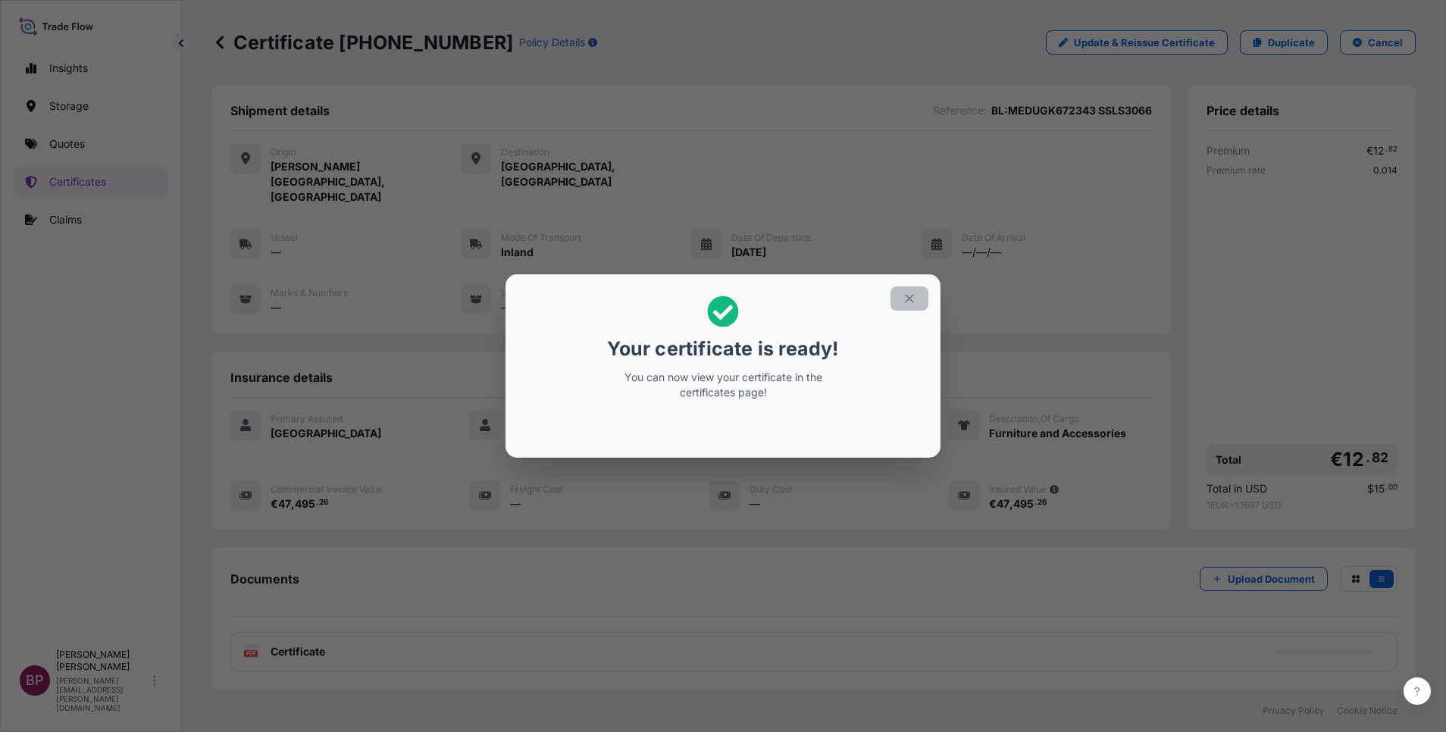
click at [903, 293] on icon "button" at bounding box center [910, 299] width 14 height 14
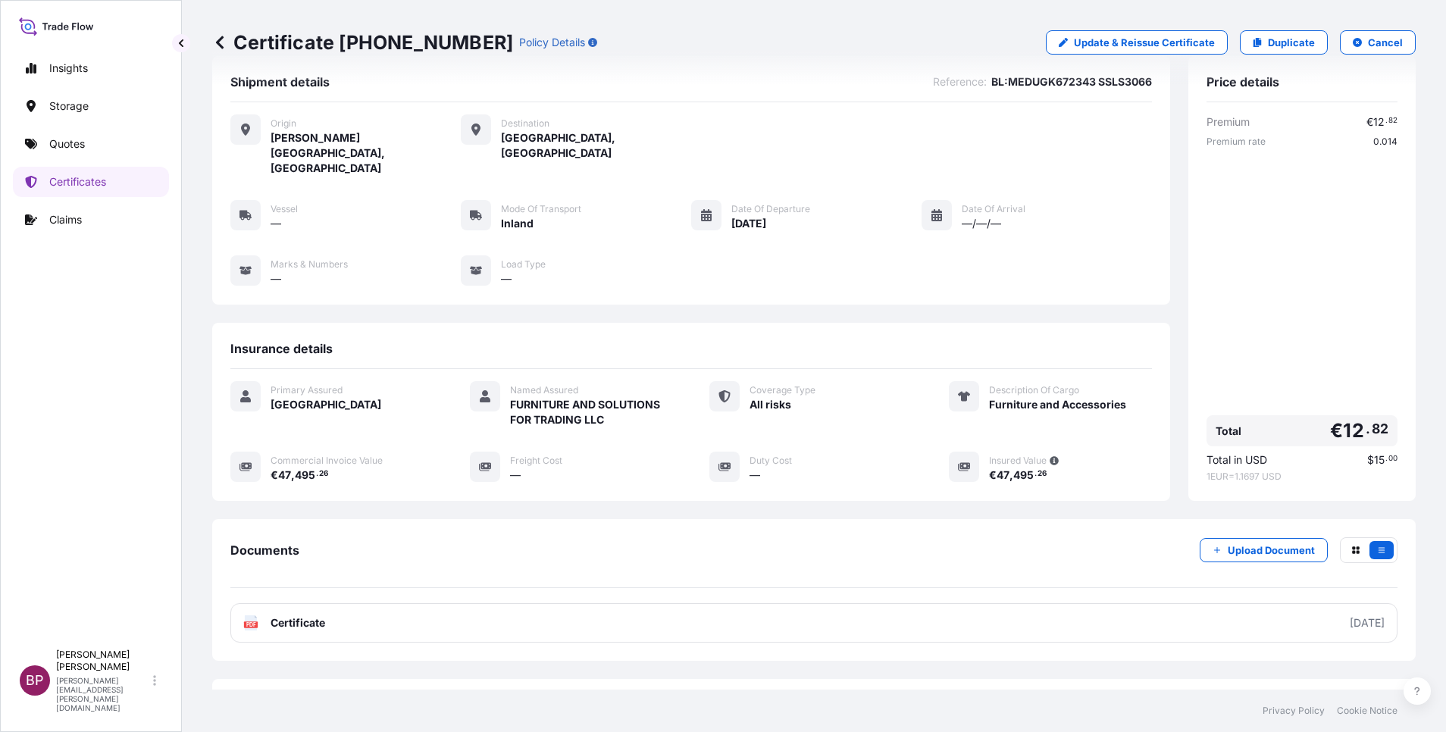
scroll to position [80, 0]
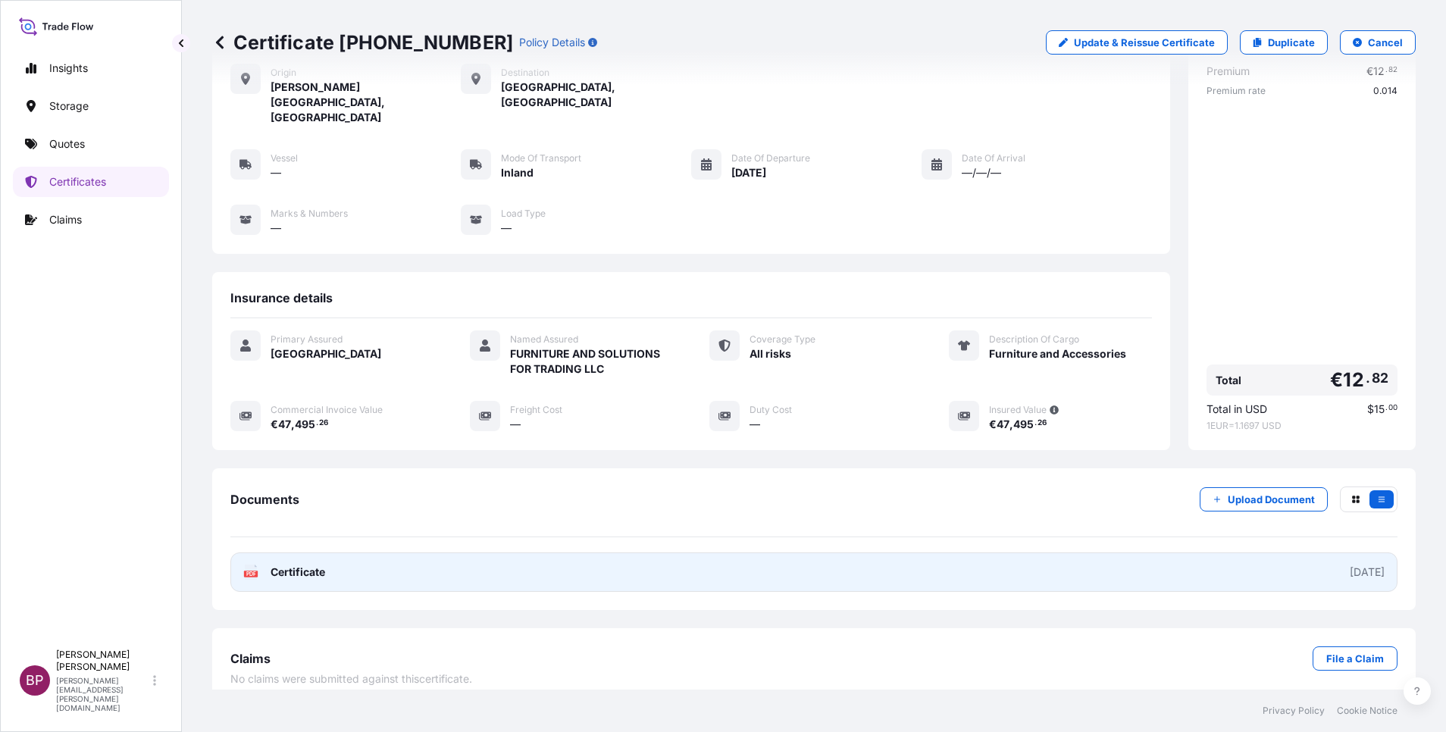
click at [277, 565] on span "Certificate" at bounding box center [298, 572] width 55 height 15
